Goal: Transaction & Acquisition: Book appointment/travel/reservation

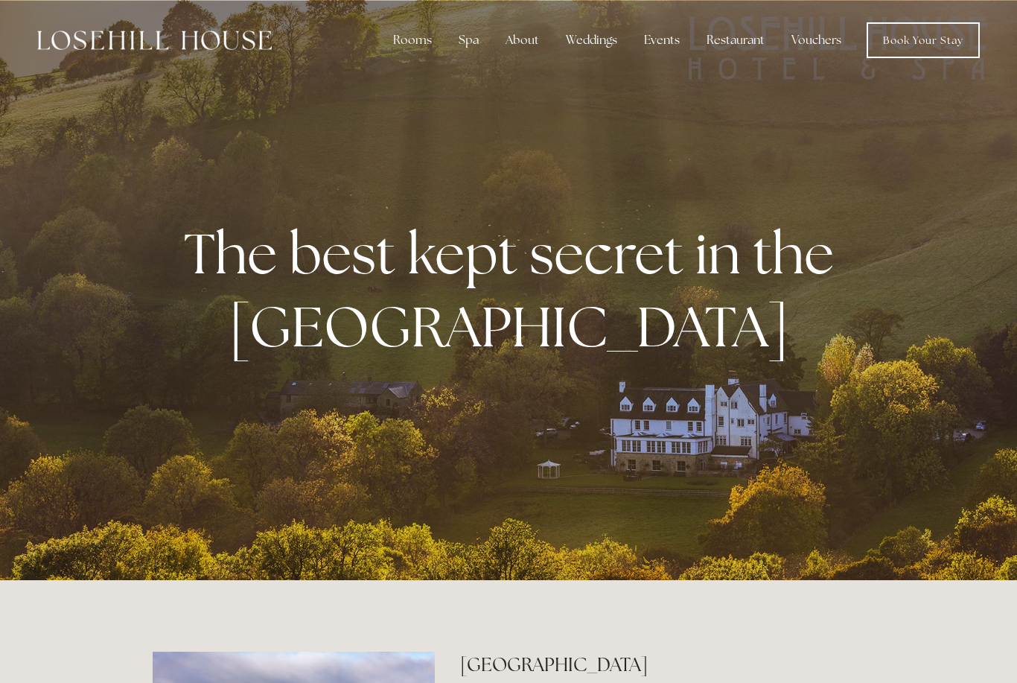
scroll to position [1, 0]
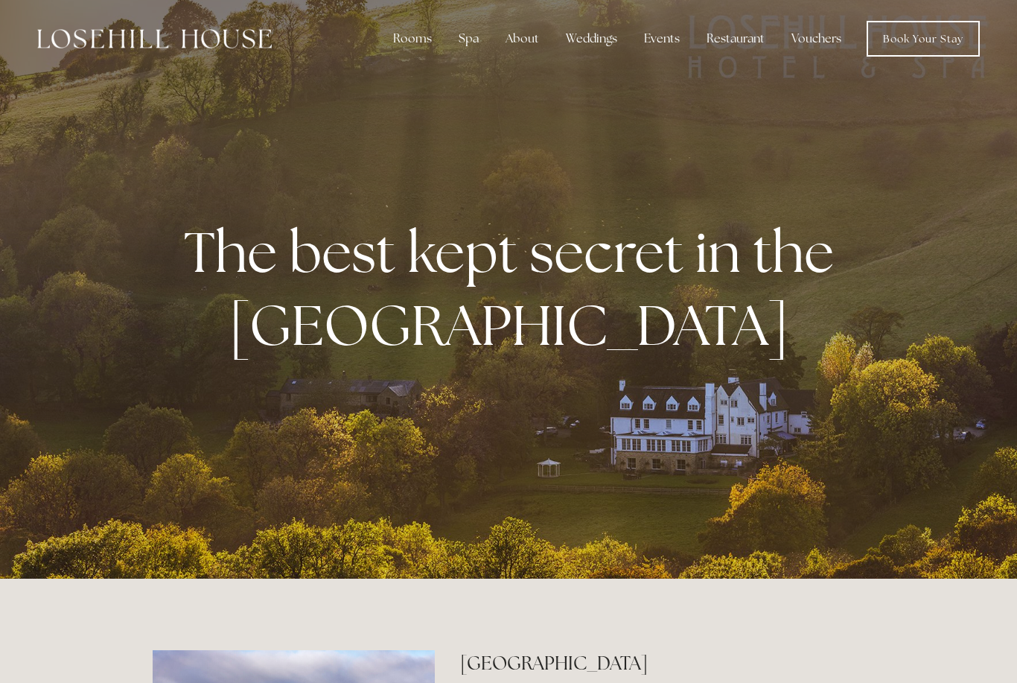
click at [414, 45] on div "Rooms" at bounding box center [412, 39] width 63 height 30
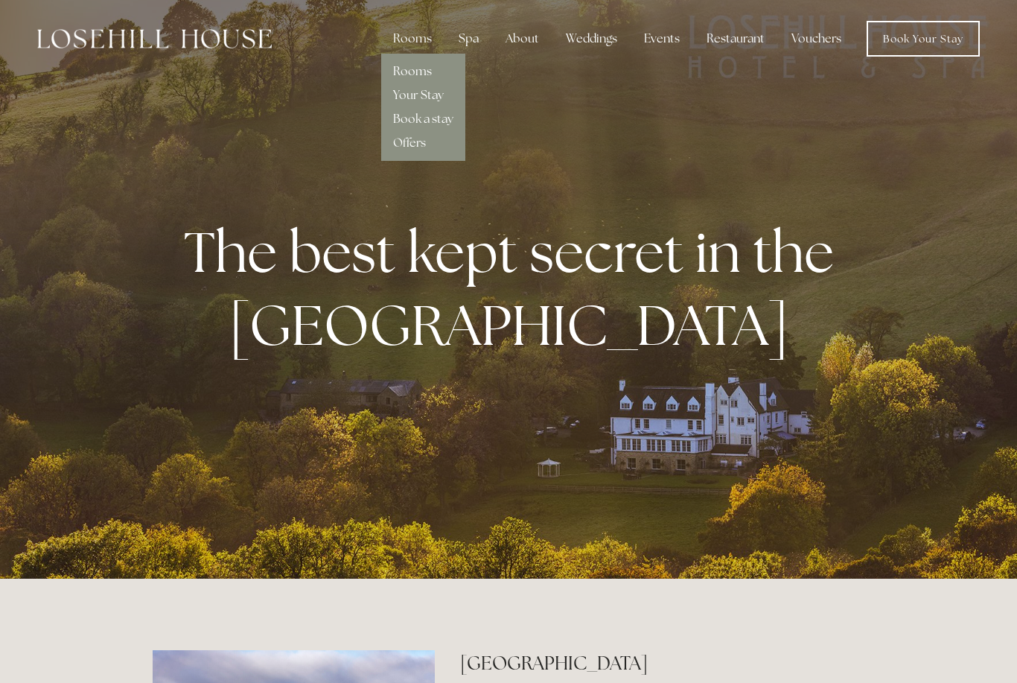
click at [420, 78] on link "Rooms" at bounding box center [412, 71] width 39 height 16
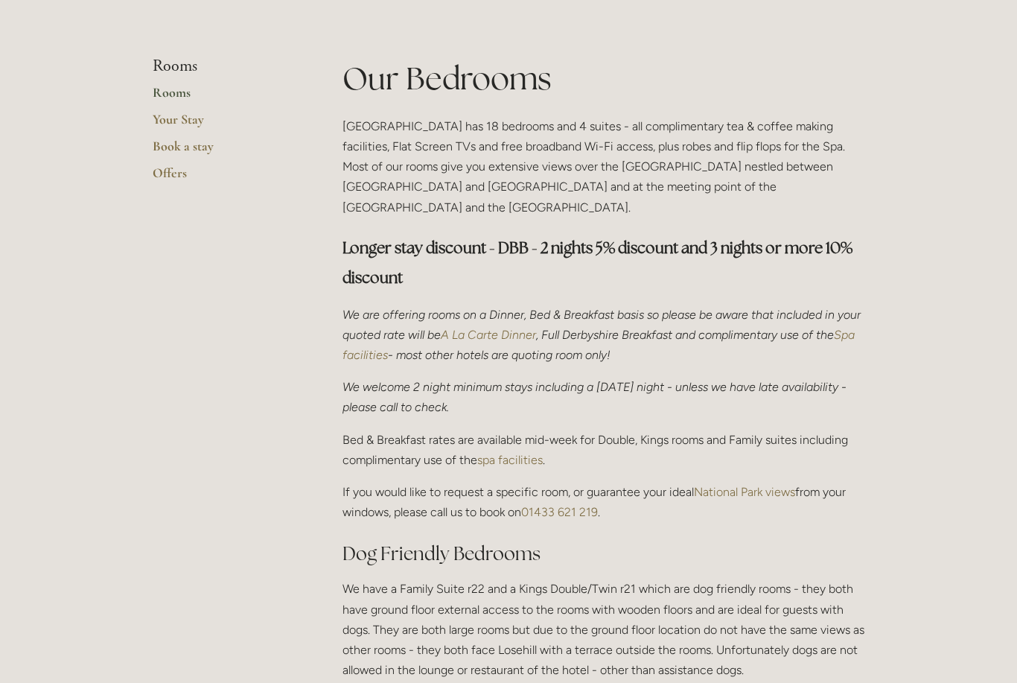
scroll to position [328, 0]
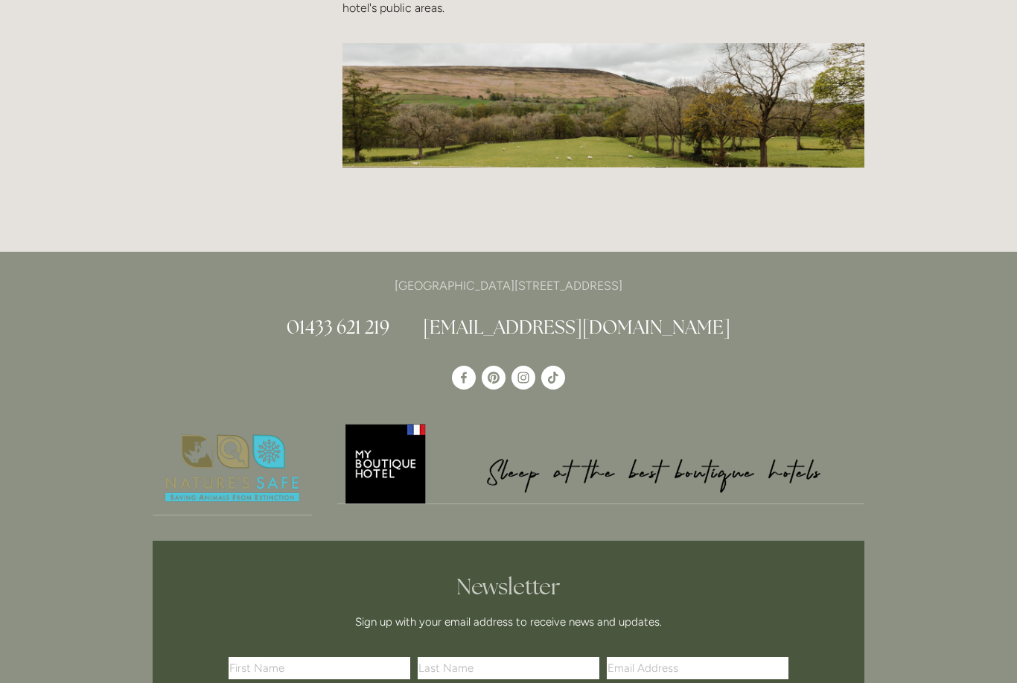
click at [269, 657] on input "text" at bounding box center [320, 668] width 182 height 22
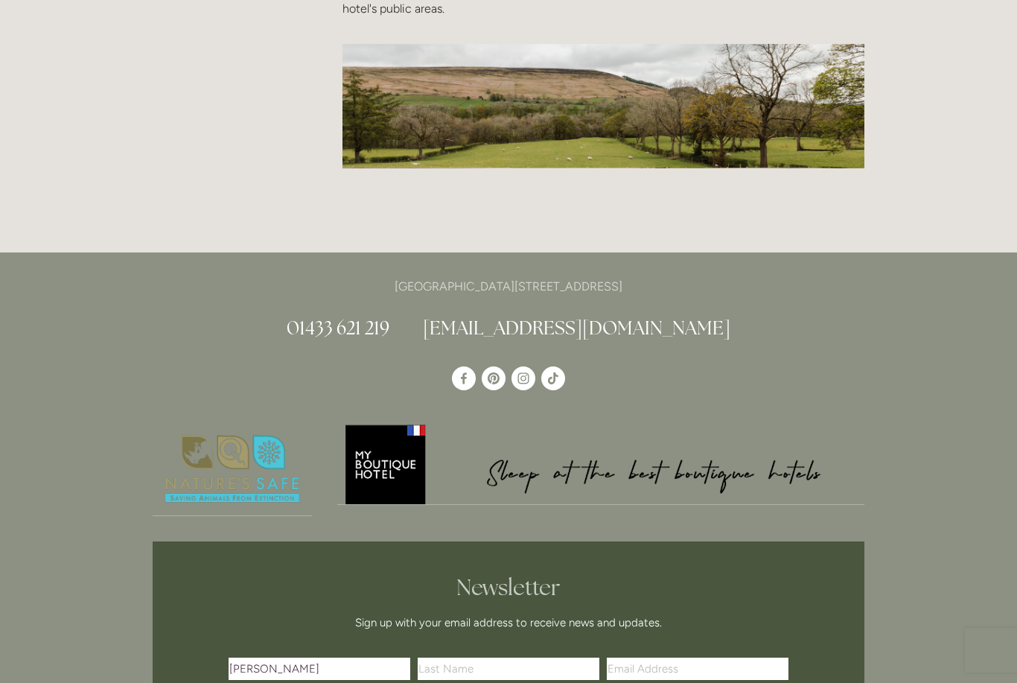
type input "[PERSON_NAME]"
click at [539, 657] on input "text" at bounding box center [509, 668] width 182 height 22
type input "[PERSON_NAME]"
click at [670, 657] on input "Email Address" at bounding box center [698, 668] width 182 height 22
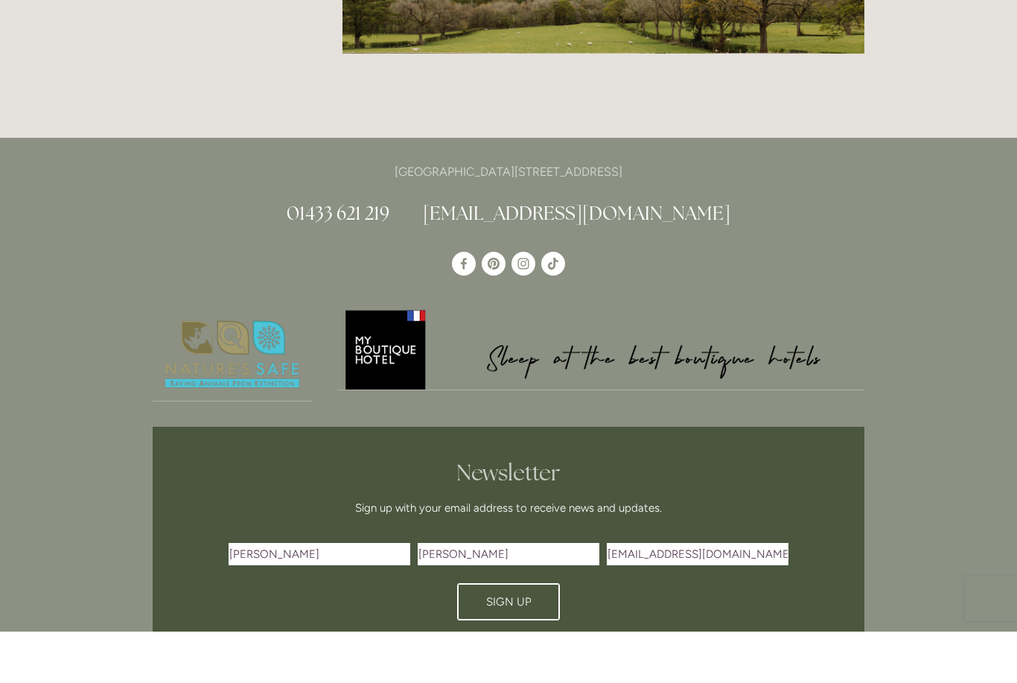
scroll to position [2199, 0]
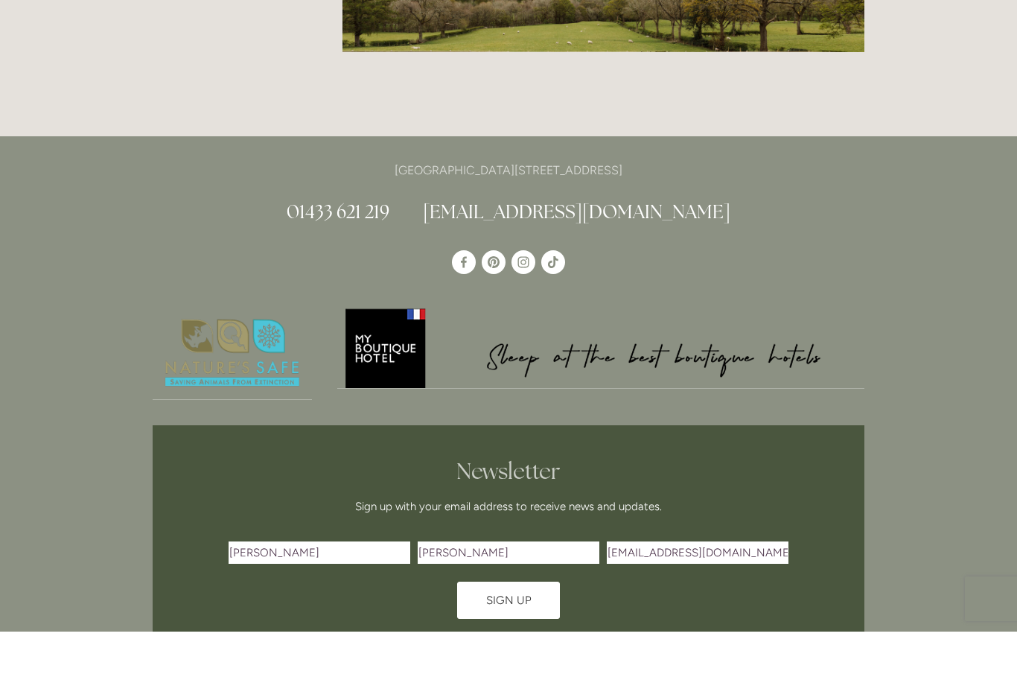
type input "[EMAIL_ADDRESS][DOMAIN_NAME]"
click at [549, 633] on button "Sign Up" at bounding box center [508, 651] width 103 height 37
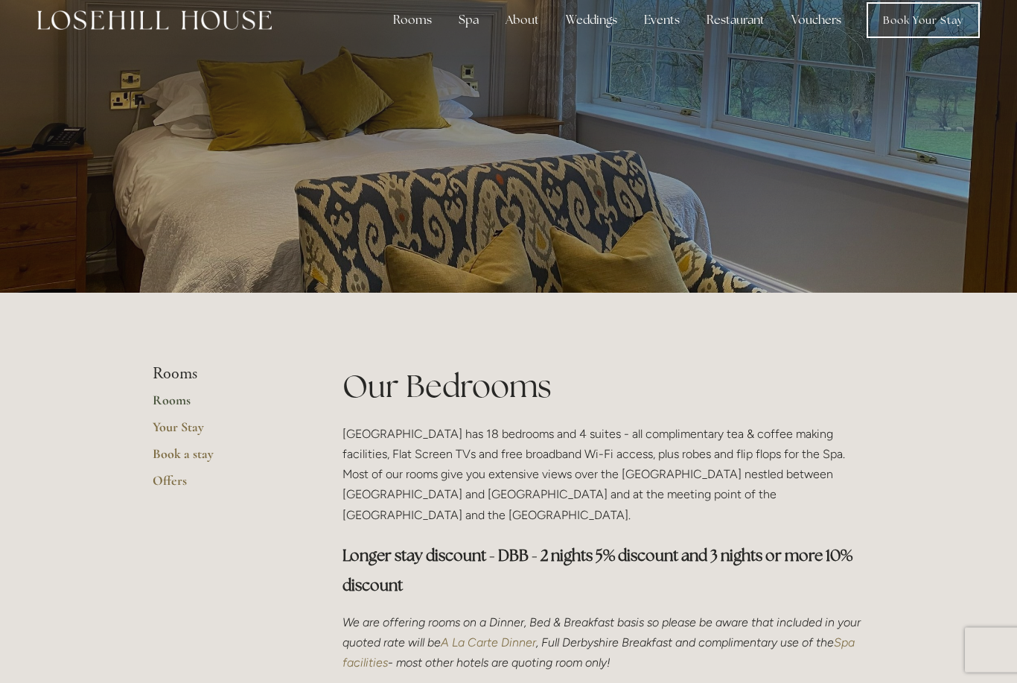
scroll to position [0, 0]
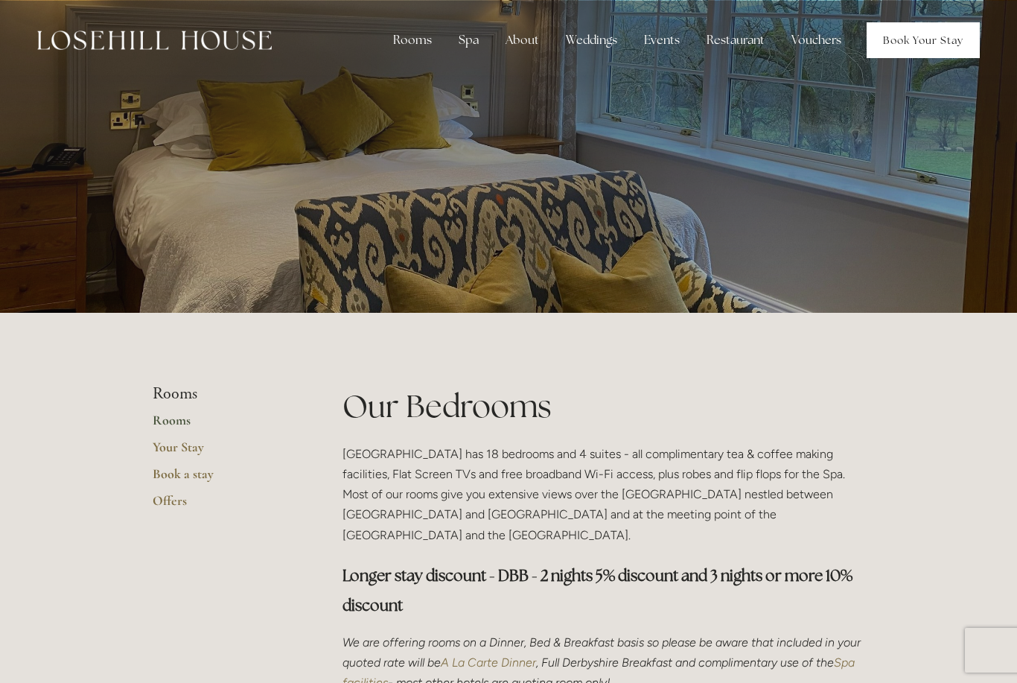
click at [919, 39] on link "Book Your Stay" at bounding box center [923, 40] width 113 height 36
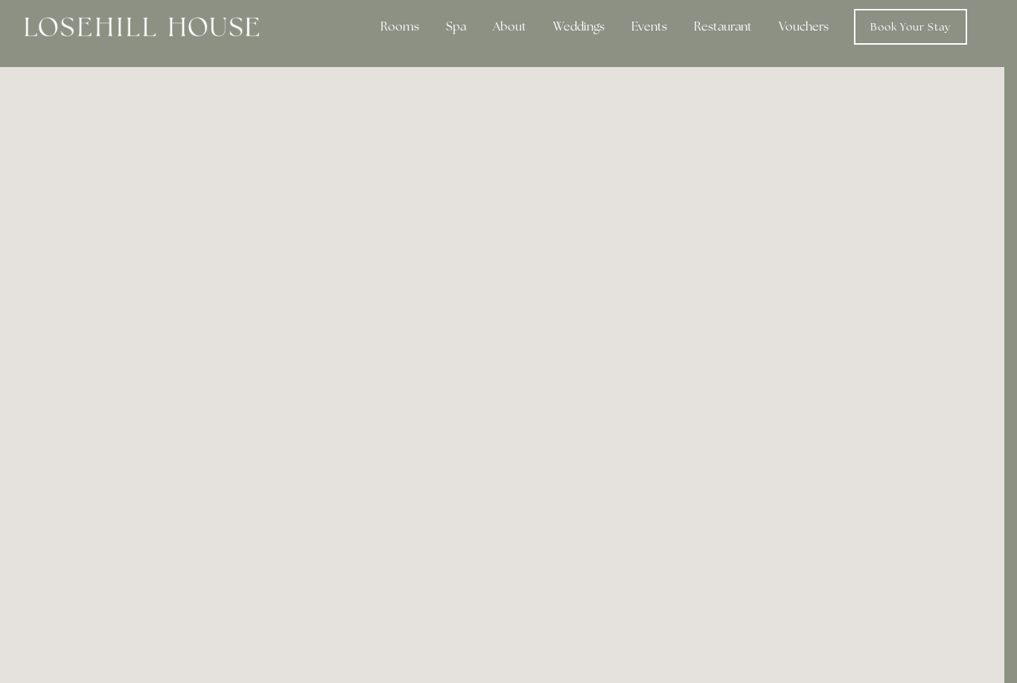
scroll to position [0, 13]
